Goal: Task Accomplishment & Management: Use online tool/utility

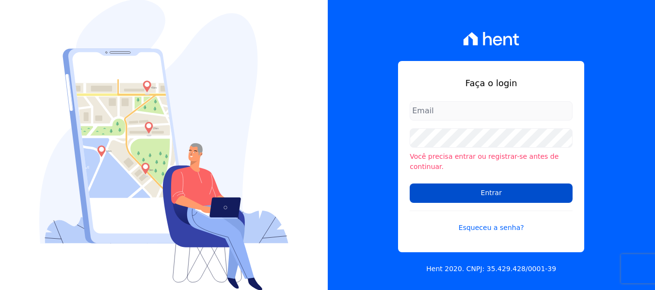
type input "maria.edinea@markaprime.com.br"
click at [499, 189] on input "Entrar" at bounding box center [490, 193] width 163 height 19
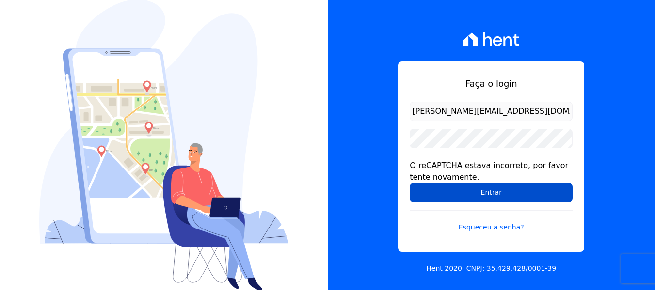
click at [486, 188] on input "Entrar" at bounding box center [490, 192] width 163 height 19
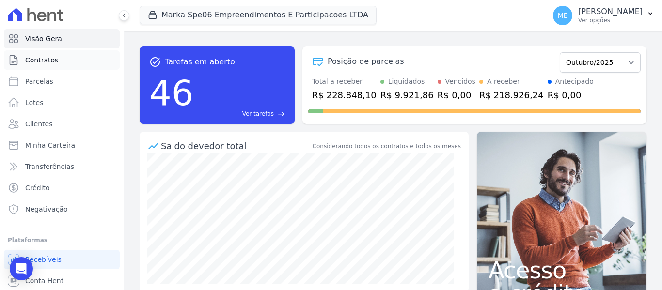
click at [42, 62] on span "Contratos" at bounding box center [41, 60] width 33 height 10
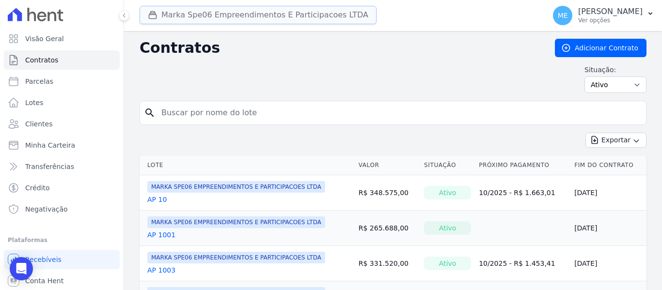
click at [217, 16] on button "Marka Spe06 Empreendimentos E Participacoes LTDA" at bounding box center [258, 15] width 237 height 18
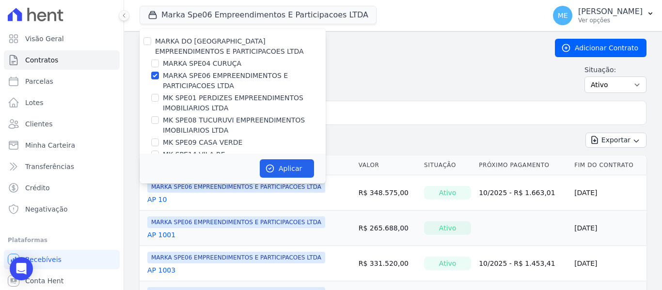
drag, startPoint x: 149, startPoint y: 75, endPoint x: 157, endPoint y: 72, distance: 8.3
click at [150, 75] on div "MARKA SPE06 EMPREENDIMENTOS E PARTICIPACOES LTDA" at bounding box center [233, 81] width 186 height 20
click at [158, 71] on div at bounding box center [155, 76] width 8 height 10
click at [155, 77] on input "MARKA SPE06 EMPREENDIMENTOS E PARTICIPACOES LTDA" at bounding box center [155, 76] width 8 height 8
checkbox input "false"
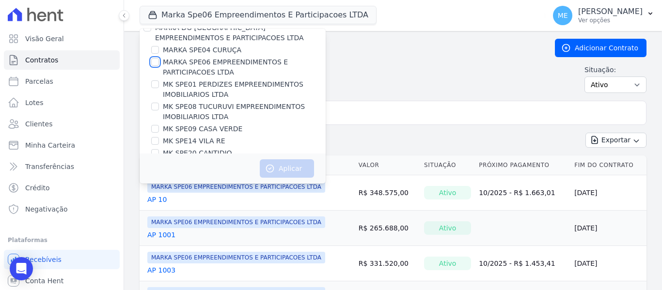
scroll to position [26, 0]
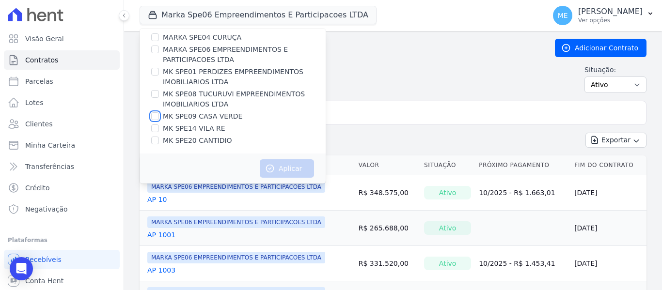
click at [157, 115] on input "MK SPE09 CASA VERDE" at bounding box center [155, 116] width 8 height 8
checkbox input "true"
click at [298, 170] on button "Aplicar" at bounding box center [287, 168] width 54 height 18
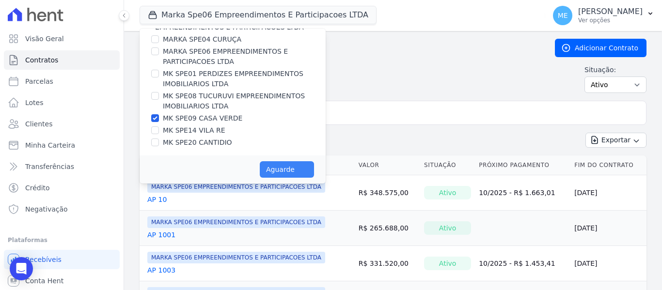
scroll to position [24, 0]
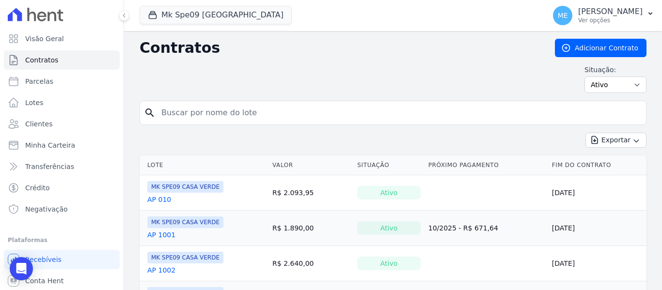
click at [232, 110] on input "search" at bounding box center [399, 112] width 486 height 19
type input "110"
click at [160, 198] on link "AP 110" at bounding box center [159, 200] width 24 height 10
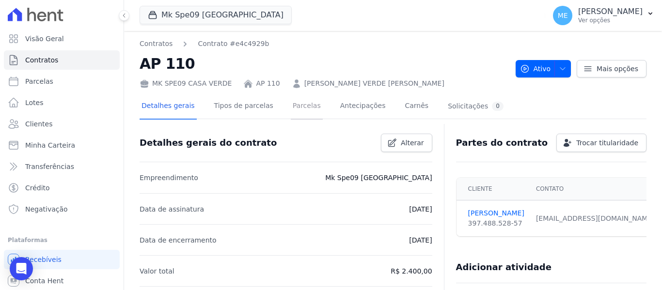
click at [291, 108] on link "Parcelas" at bounding box center [307, 107] width 32 height 26
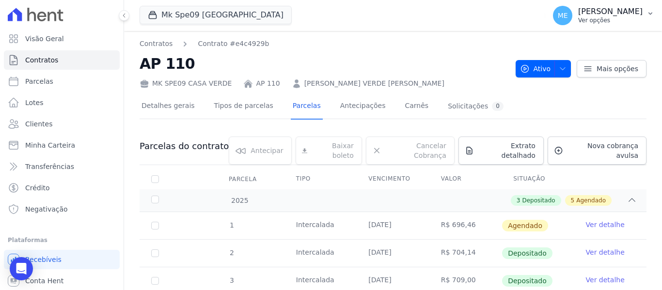
click at [650, 12] on icon "button" at bounding box center [650, 14] width 8 height 8
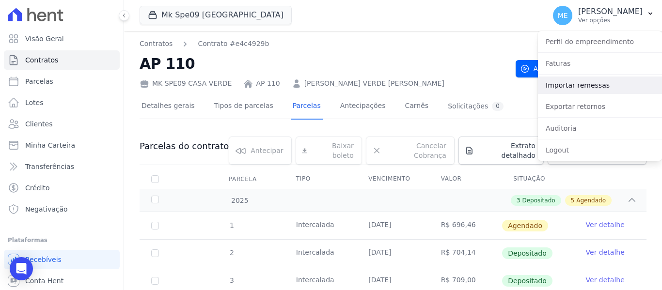
click at [586, 80] on link "Importar remessas" at bounding box center [600, 85] width 124 height 17
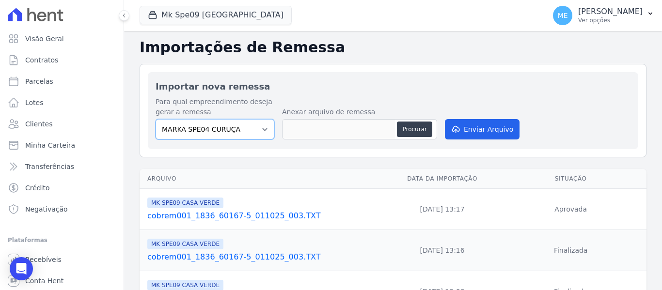
click at [262, 126] on select "MARKA SPE04 CURUÇA MARKA SPE06 EMPREENDIMENTOS E PARTICIPACOES LTDA MK SPE01 PE…" at bounding box center [215, 129] width 119 height 20
select select "faf7fecb-8fd7-4b35-8acd-3d6a38ea6f82"
click at [156, 119] on select "MARKA SPE04 CURUÇA MARKA SPE06 EMPREENDIMENTOS E PARTICIPACOES LTDA MK SPE01 PE…" at bounding box center [215, 129] width 119 height 20
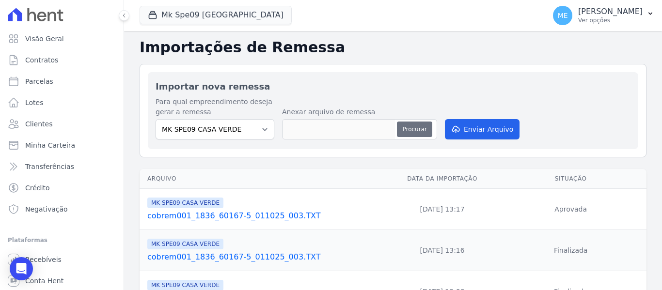
click at [424, 130] on button "Procurar" at bounding box center [414, 130] width 35 height 16
type input "cobrem001_1836_60167-5_021025_001.TXT"
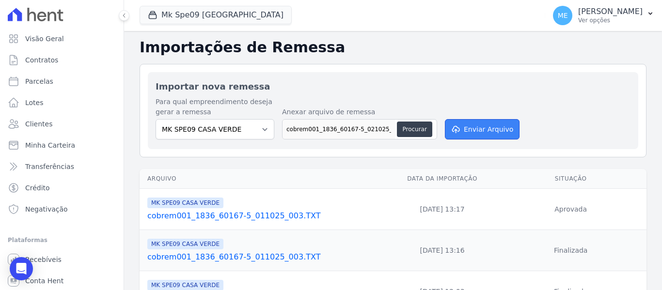
click at [484, 127] on button "Enviar Arquivo" at bounding box center [482, 129] width 75 height 20
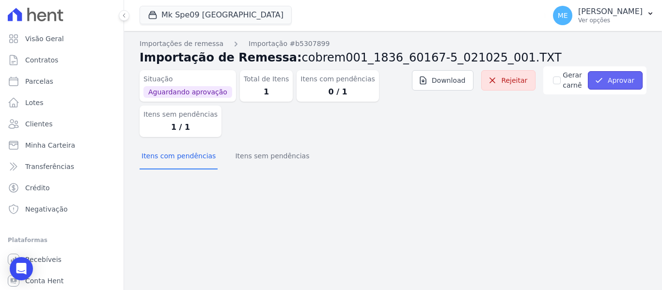
click at [620, 79] on button "Aprovar" at bounding box center [615, 80] width 55 height 18
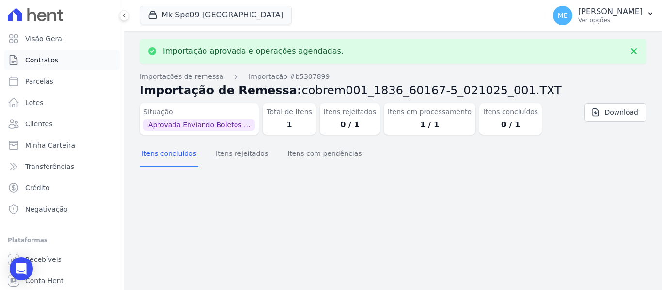
click at [50, 58] on span "Contratos" at bounding box center [41, 60] width 33 height 10
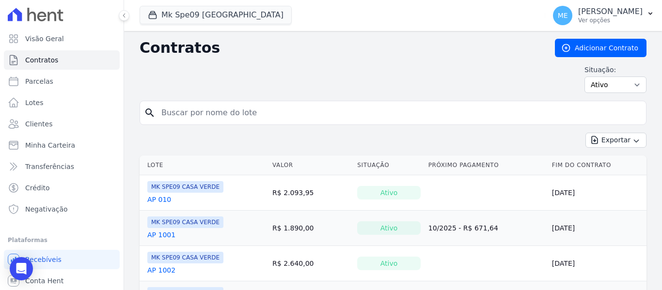
click at [256, 114] on input "search" at bounding box center [399, 112] width 486 height 19
type input "110"
click at [158, 198] on link "AP 110" at bounding box center [159, 200] width 24 height 10
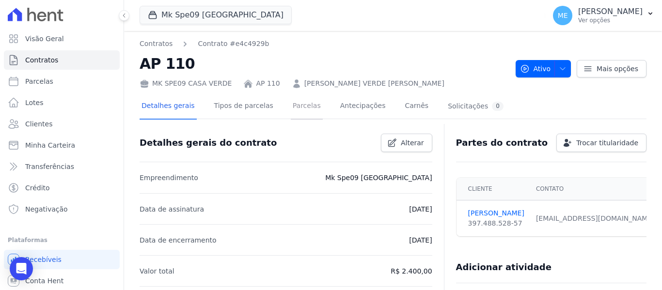
click at [305, 106] on link "Parcelas" at bounding box center [307, 107] width 32 height 26
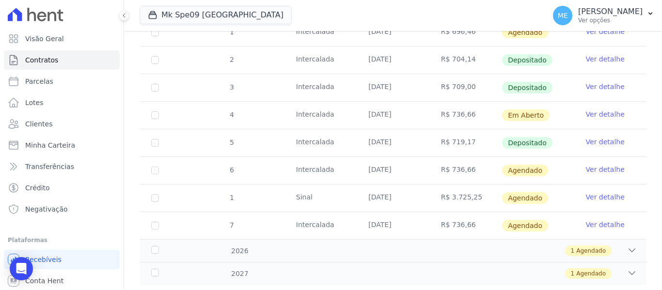
scroll to position [194, 0]
click at [596, 109] on link "Ver detalhe" at bounding box center [605, 114] width 39 height 10
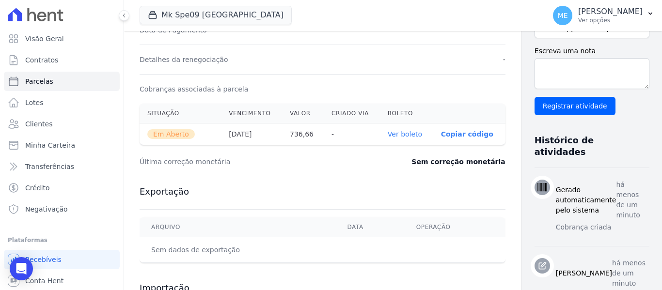
scroll to position [291, 0]
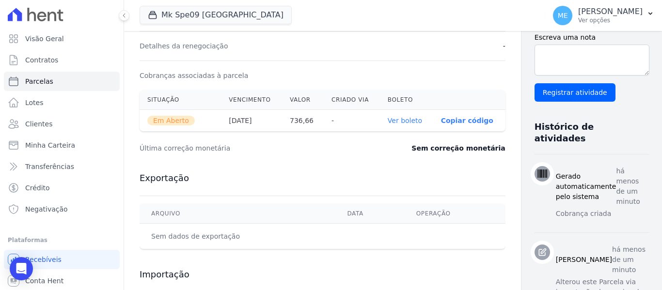
click at [388, 119] on link "Ver boleto" at bounding box center [405, 121] width 34 height 8
click at [351, 19] on div "Mk Spe09 Casa Verde MARKA DO BRASIL EMPREENDIMENTOS E PARTICIPACOES LTDA MARKA …" at bounding box center [341, 16] width 402 height 32
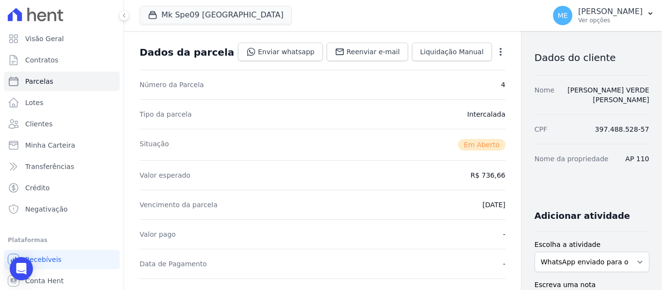
scroll to position [0, 0]
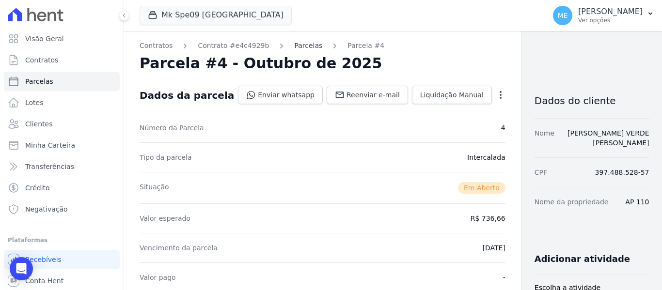
click at [295, 44] on link "Parcelas" at bounding box center [308, 46] width 28 height 10
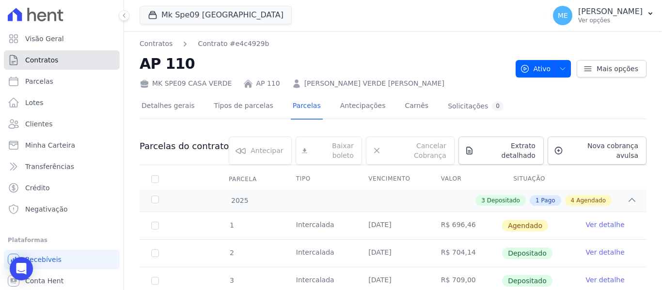
click at [65, 58] on link "Contratos" at bounding box center [62, 59] width 116 height 19
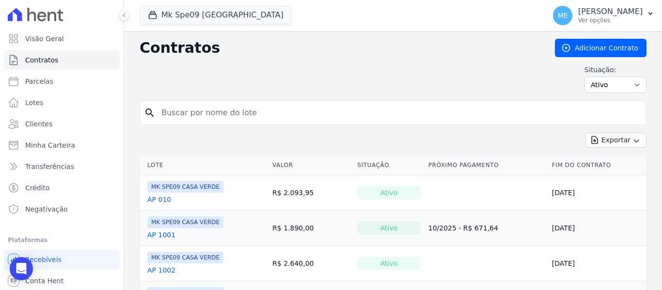
drag, startPoint x: -17, startPoint y: 74, endPoint x: -18, endPoint y: 69, distance: 4.9
click at [289, 108] on input "search" at bounding box center [399, 112] width 486 height 19
type input "402"
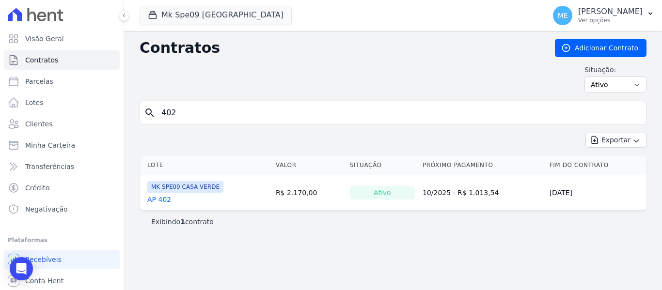
click at [165, 197] on link "AP 402" at bounding box center [159, 200] width 24 height 10
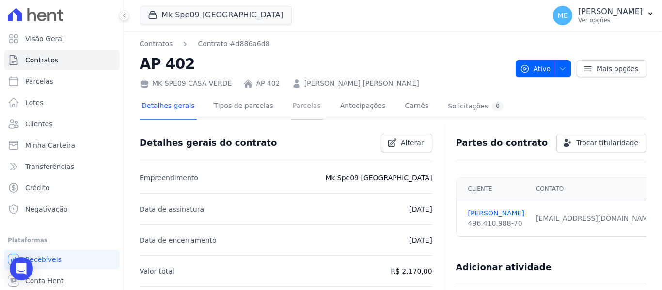
click at [302, 106] on link "Parcelas" at bounding box center [307, 107] width 32 height 26
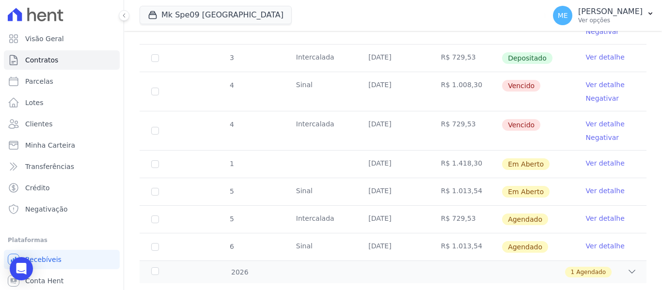
scroll to position [332, 0]
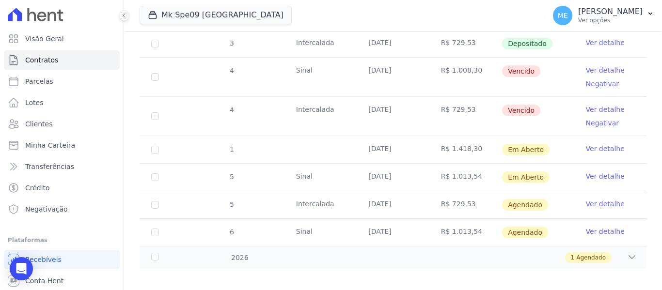
click at [587, 144] on link "Ver detalhe" at bounding box center [605, 149] width 39 height 10
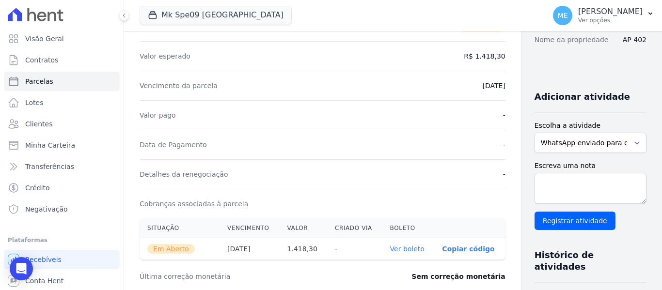
scroll to position [242, 0]
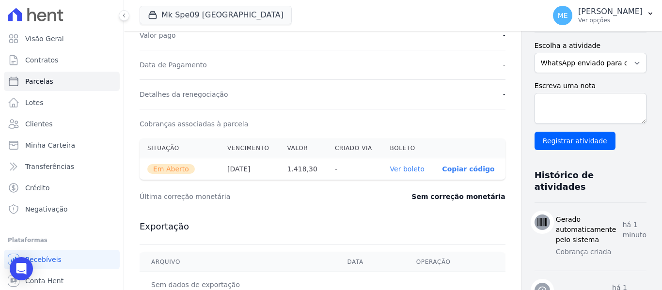
click at [390, 165] on link "Ver boleto" at bounding box center [407, 169] width 34 height 8
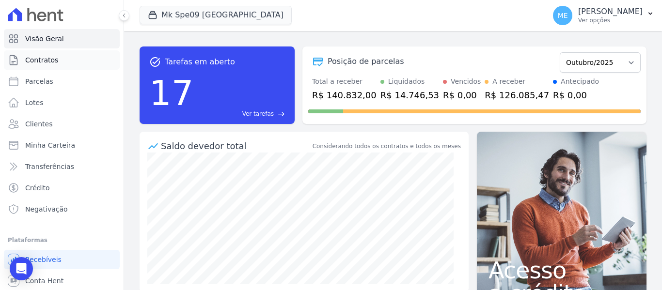
click at [41, 61] on span "Contratos" at bounding box center [41, 60] width 33 height 10
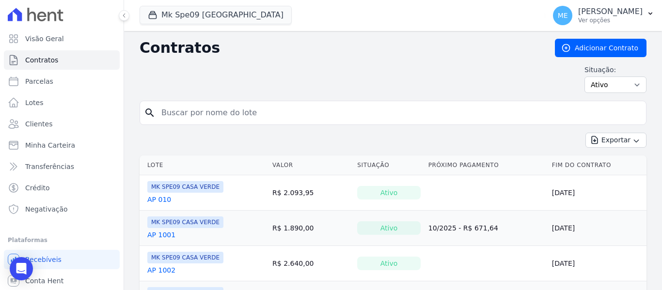
click at [223, 118] on input "search" at bounding box center [399, 112] width 486 height 19
type input "402"
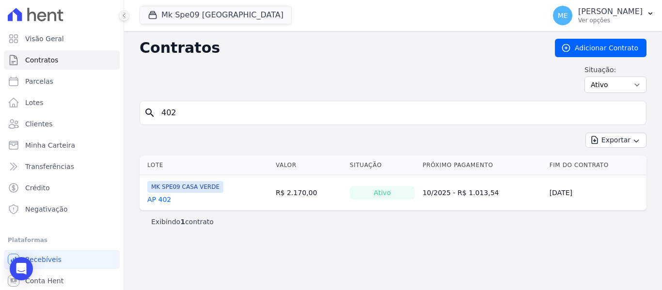
click at [163, 200] on link "AP 402" at bounding box center [159, 200] width 24 height 10
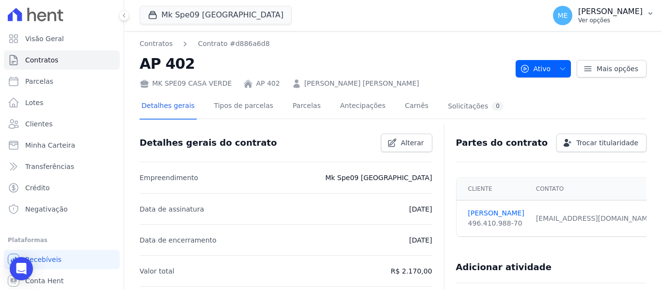
click at [651, 10] on icon "button" at bounding box center [650, 14] width 8 height 8
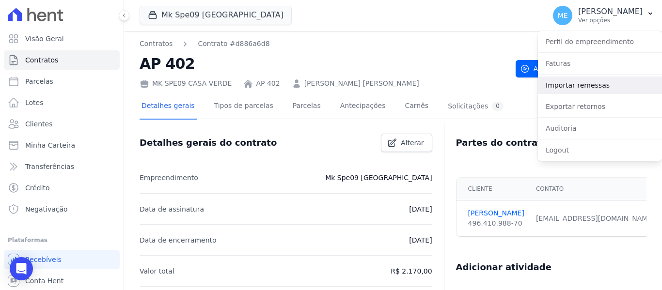
click at [589, 84] on link "Importar remessas" at bounding box center [600, 85] width 124 height 17
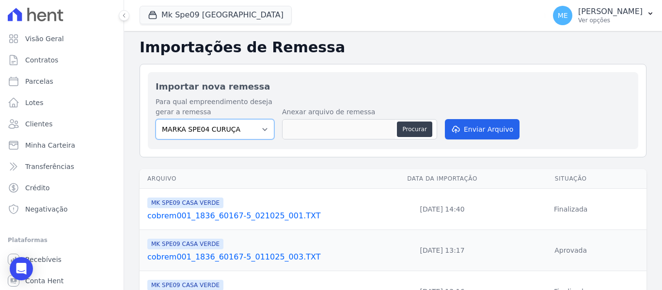
click at [261, 130] on select "MARKA SPE04 CURUÇA MARKA SPE06 EMPREENDIMENTOS E PARTICIPACOES LTDA MK SPE01 PE…" at bounding box center [215, 129] width 119 height 20
select select "faf7fecb-8fd7-4b35-8acd-3d6a38ea6f82"
click at [156, 119] on select "MARKA SPE04 CURUÇA MARKA SPE06 EMPREENDIMENTOS E PARTICIPACOES LTDA MK SPE01 PE…" at bounding box center [215, 129] width 119 height 20
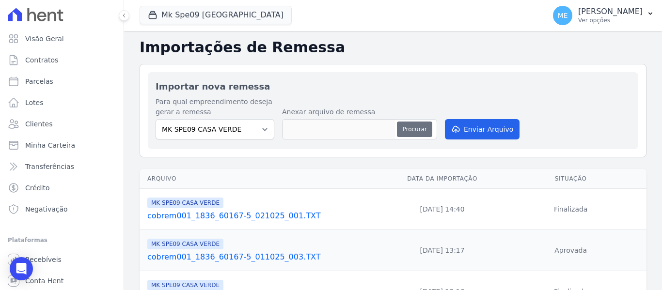
click at [405, 129] on button "Procurar" at bounding box center [414, 130] width 35 height 16
type input "cobrem001_1836_60167-5_021025_002.TXT"
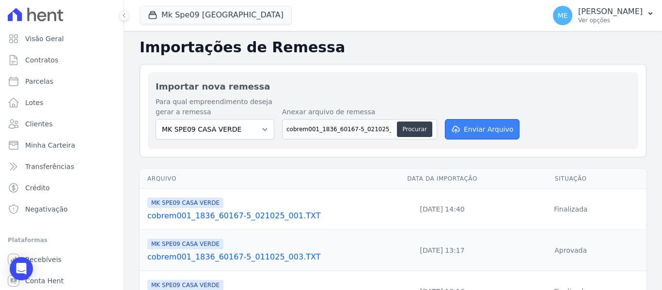
click at [480, 124] on button "Enviar Arquivo" at bounding box center [482, 129] width 75 height 20
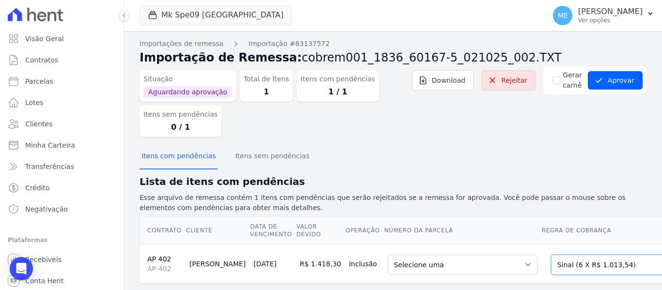
click at [615, 270] on select "Selecione uma Nova Parcela Avulsa Parcela Avulsa Existente Parcela Normal (1 X …" at bounding box center [617, 265] width 133 height 20
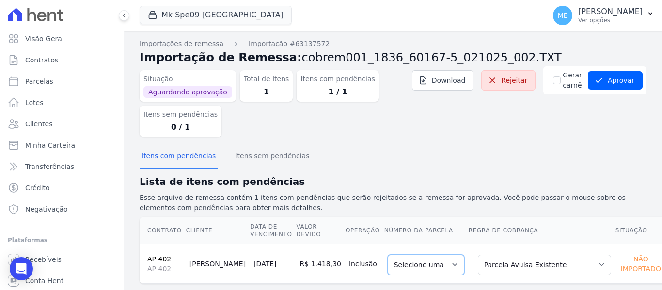
click at [434, 259] on select "Selecione uma" at bounding box center [426, 265] width 77 height 20
click at [405, 261] on select "Selecione uma" at bounding box center [426, 265] width 77 height 20
click at [609, 77] on button "Aprovar" at bounding box center [615, 80] width 55 height 18
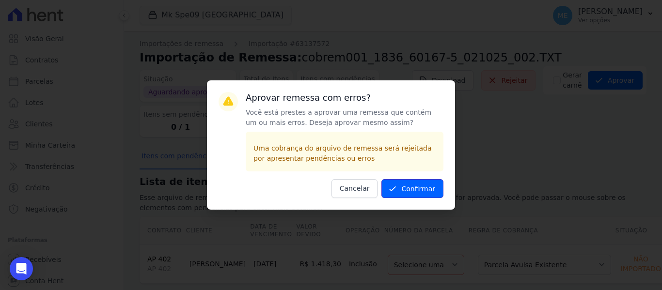
click at [418, 187] on button "Confirmar" at bounding box center [412, 188] width 62 height 19
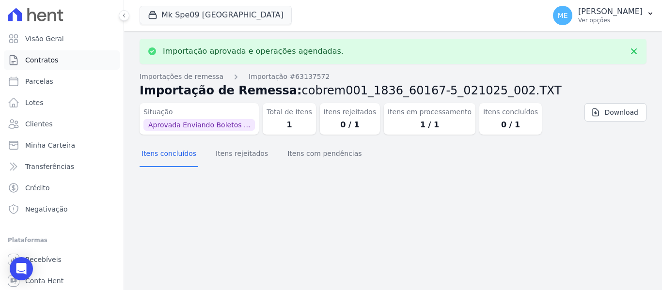
click at [53, 62] on span "Contratos" at bounding box center [41, 60] width 33 height 10
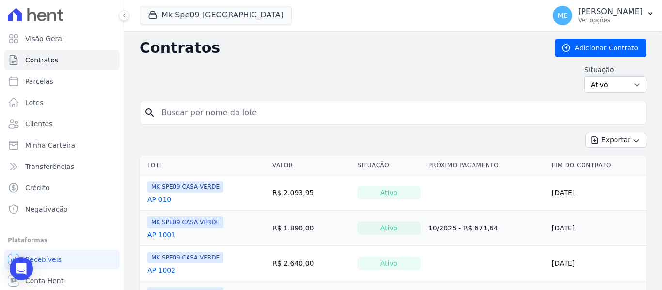
click at [207, 112] on input "search" at bounding box center [399, 112] width 486 height 19
type input "402"
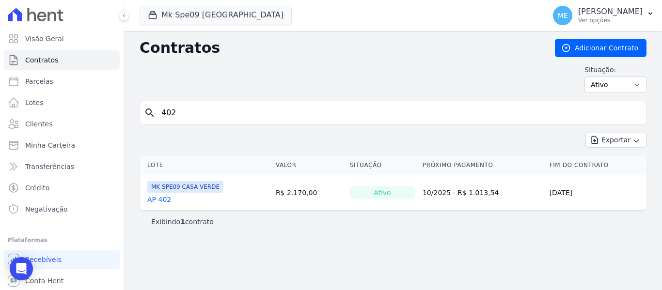
click at [162, 200] on link "AP 402" at bounding box center [159, 200] width 24 height 10
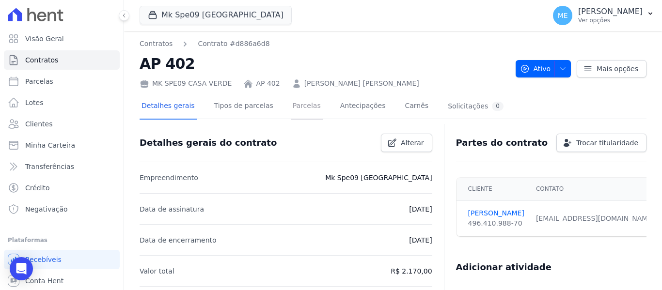
click at [295, 107] on link "Parcelas" at bounding box center [307, 107] width 32 height 26
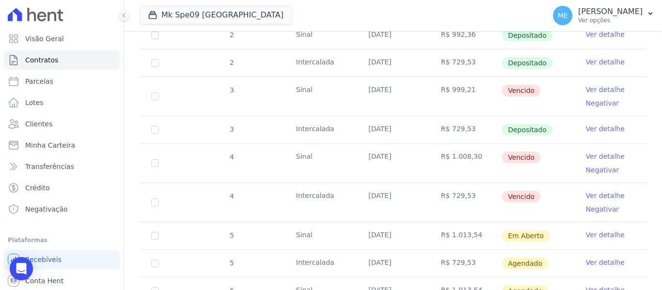
scroll to position [304, 0]
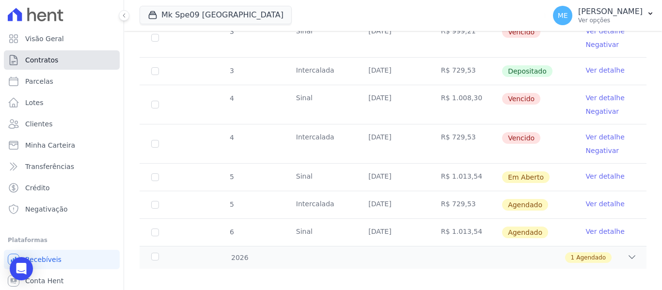
click at [69, 59] on link "Contratos" at bounding box center [62, 59] width 116 height 19
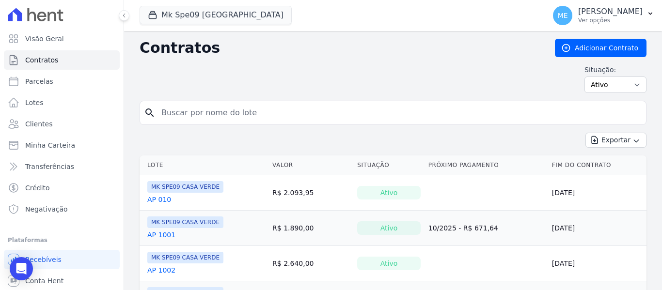
click at [179, 112] on input "search" at bounding box center [399, 112] width 486 height 19
type input "402"
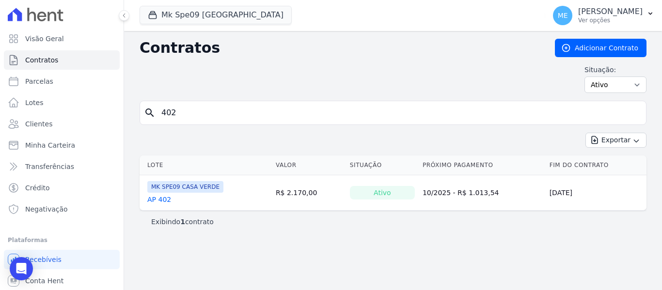
click at [156, 202] on link "AP 402" at bounding box center [159, 200] width 24 height 10
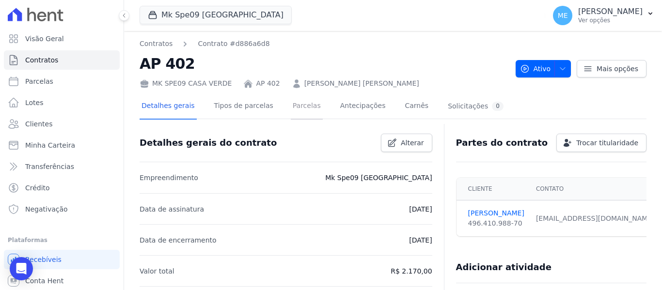
click at [301, 105] on link "Parcelas" at bounding box center [307, 107] width 32 height 26
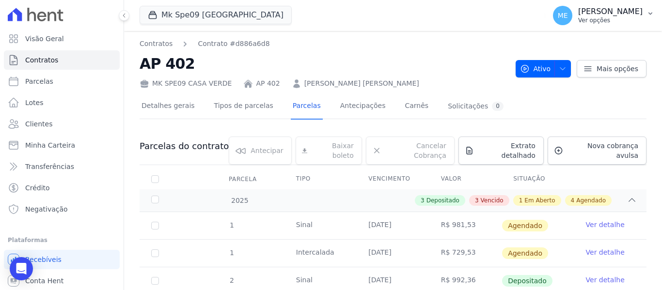
click at [650, 13] on icon "button" at bounding box center [650, 14] width 8 height 8
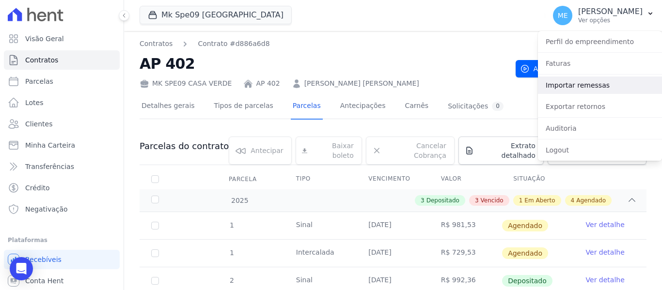
click at [569, 82] on link "Importar remessas" at bounding box center [600, 85] width 124 height 17
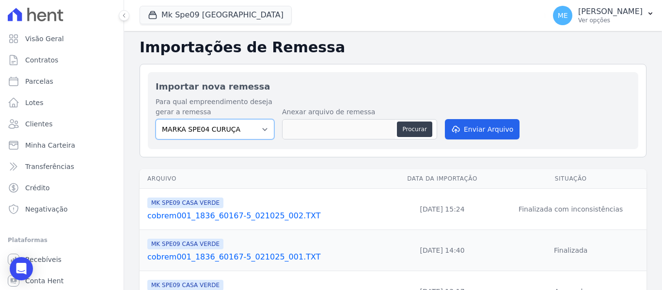
click at [266, 126] on select "MARKA SPE04 CURUÇA MARKA SPE06 EMPREENDIMENTOS E PARTICIPACOES LTDA MK SPE01 PE…" at bounding box center [215, 129] width 119 height 20
select select "faf7fecb-8fd7-4b35-8acd-3d6a38ea6f82"
click at [156, 119] on select "MARKA SPE04 CURUÇA MARKA SPE06 EMPREENDIMENTOS E PARTICIPACOES LTDA MK SPE01 PE…" at bounding box center [215, 129] width 119 height 20
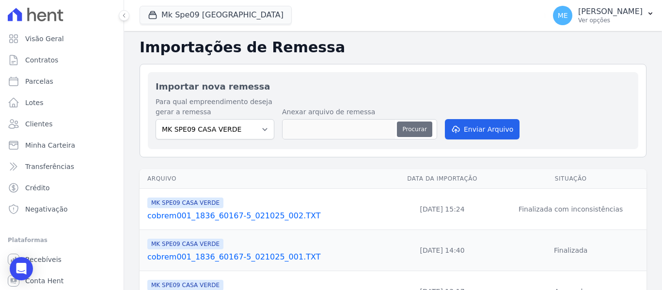
click at [408, 135] on button "Procurar" at bounding box center [414, 130] width 35 height 16
type input "cobrem001_1836_60167-5_021025_002.TXT"
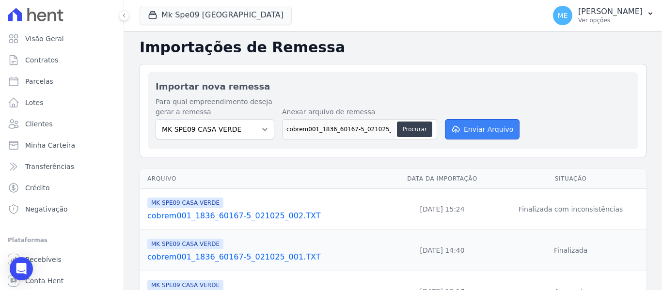
click at [494, 124] on button "Enviar Arquivo" at bounding box center [482, 129] width 75 height 20
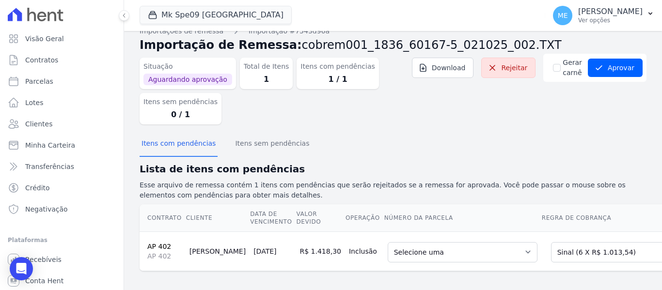
scroll to position [25, 0]
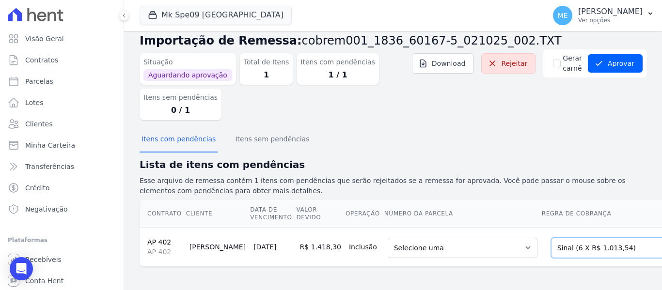
click at [610, 238] on select "Selecione uma Nova Parcela Avulsa Parcela Avulsa Existente Parcela Normal (1 X …" at bounding box center [617, 248] width 133 height 20
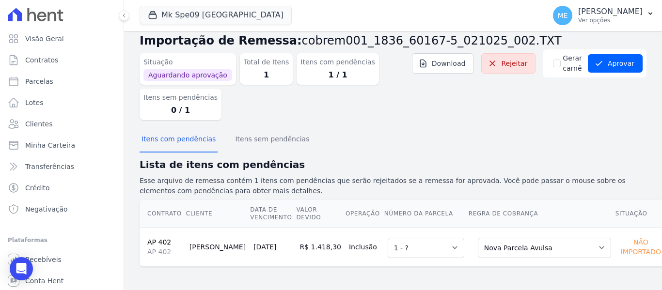
scroll to position [17, 0]
click at [435, 246] on select "Selecione uma 1 - ?" at bounding box center [426, 248] width 77 height 20
click at [388, 238] on select "Selecione uma 1 - ?" at bounding box center [426, 248] width 77 height 20
click at [502, 192] on p "Esse arquivo de remessa contém 1 itens com pendências que serão rejeitados se a…" at bounding box center [393, 186] width 507 height 20
click at [622, 63] on button "Aprovar" at bounding box center [615, 63] width 55 height 18
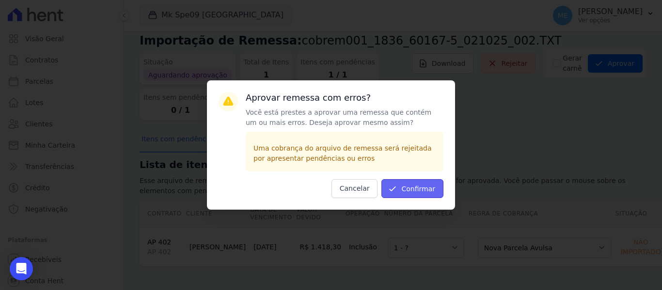
click at [409, 187] on button "Confirmar" at bounding box center [412, 188] width 62 height 19
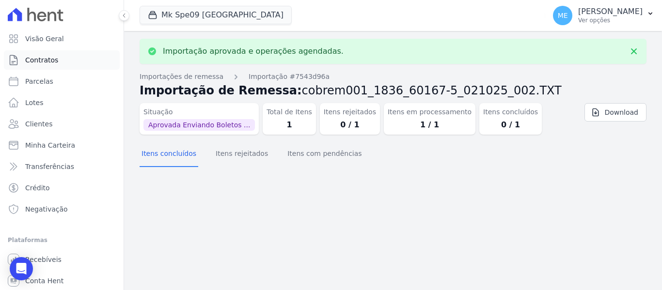
click at [50, 57] on span "Contratos" at bounding box center [41, 60] width 33 height 10
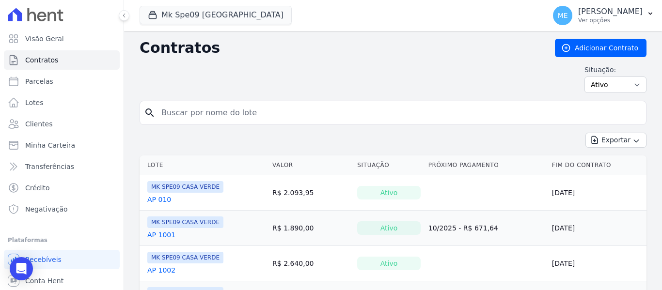
click at [227, 109] on input "search" at bounding box center [399, 112] width 486 height 19
type input "402"
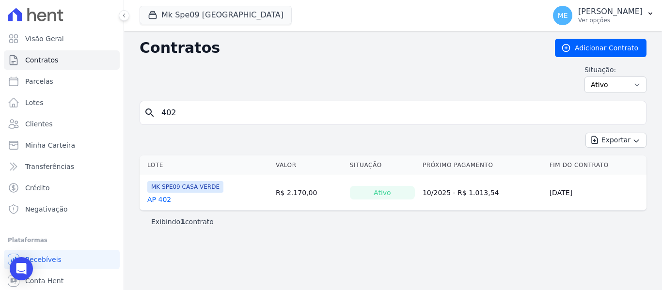
click at [160, 196] on link "AP 402" at bounding box center [159, 200] width 24 height 10
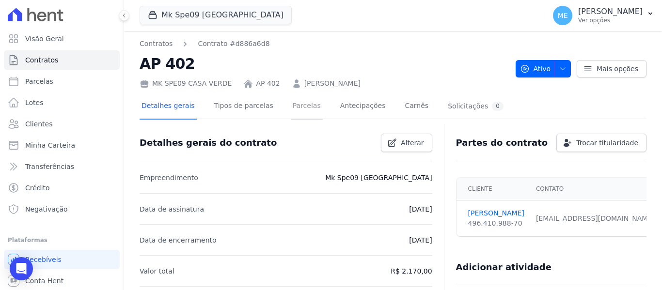
click at [301, 104] on link "Parcelas" at bounding box center [307, 107] width 32 height 26
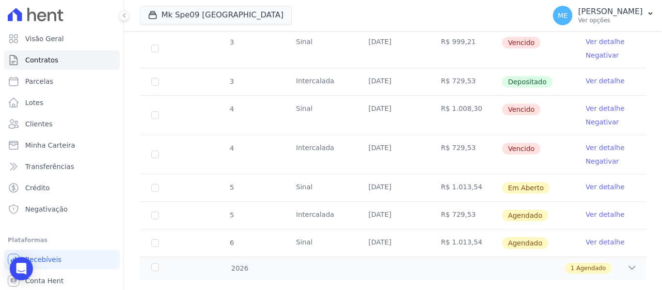
scroll to position [304, 0]
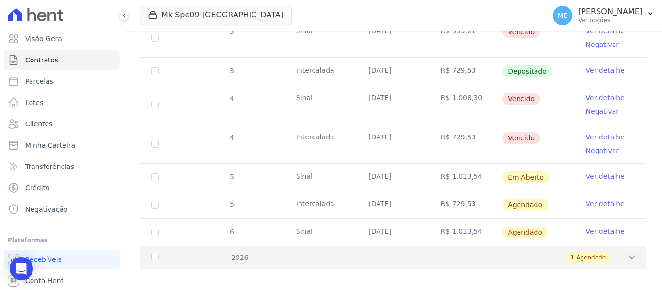
click at [627, 252] on icon at bounding box center [632, 257] width 10 height 10
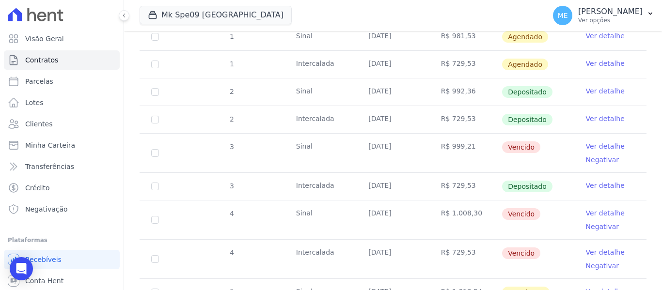
scroll to position [41, 0]
